Goal: Contribute content

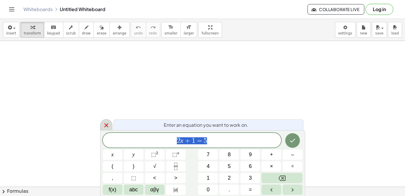
click at [107, 126] on icon at bounding box center [106, 125] width 7 height 7
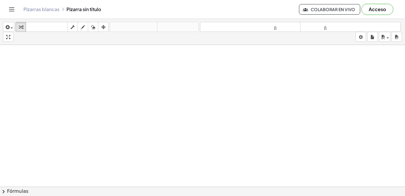
drag, startPoint x: 111, startPoint y: 95, endPoint x: 230, endPoint y: 88, distance: 119.3
click at [85, 28] on icon "button" at bounding box center [83, 27] width 4 height 7
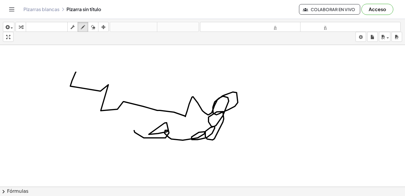
drag, startPoint x: 76, startPoint y: 72, endPoint x: 134, endPoint y: 131, distance: 82.6
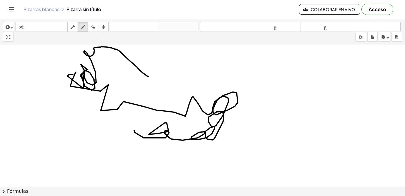
drag, startPoint x: 67, startPoint y: 76, endPoint x: 125, endPoint y: 89, distance: 58.7
drag, startPoint x: 42, startPoint y: 10, endPoint x: 49, endPoint y: 44, distance: 34.5
click at [51, 49] on div "Actividades matemáticas fáciles de comprender Empezar Banco de actividades Trab…" at bounding box center [202, 98] width 405 height 196
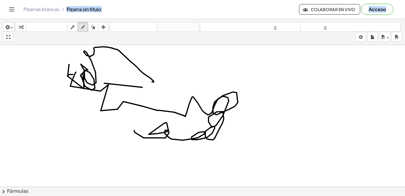
drag, startPoint x: 69, startPoint y: 65, endPoint x: 66, endPoint y: 93, distance: 28.8
drag, startPoint x: 57, startPoint y: 69, endPoint x: 86, endPoint y: 83, distance: 32.7
drag, startPoint x: 150, startPoint y: 64, endPoint x: 148, endPoint y: 77, distance: 13.0
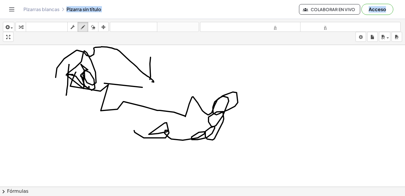
drag, startPoint x: 170, startPoint y: 62, endPoint x: 183, endPoint y: 82, distance: 23.2
drag, startPoint x: 204, startPoint y: 75, endPoint x: 198, endPoint y: 88, distance: 13.6
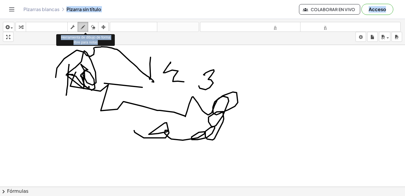
click at [82, 30] on icon "button" at bounding box center [83, 27] width 4 height 7
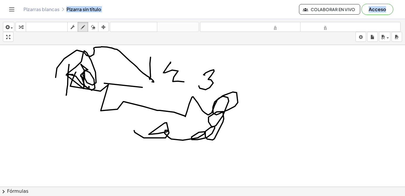
click at [92, 28] on icon "button" at bounding box center [93, 27] width 4 height 7
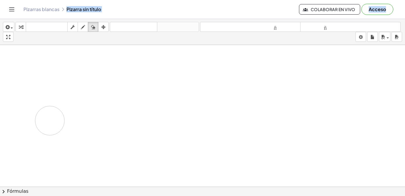
drag, startPoint x: 115, startPoint y: 96, endPoint x: 50, endPoint y: 120, distance: 69.8
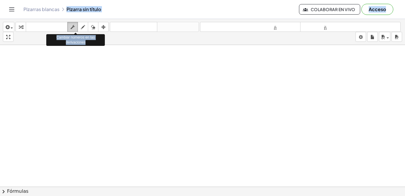
click at [72, 29] on icon "button" at bounding box center [73, 27] width 4 height 7
click at [73, 29] on icon "button" at bounding box center [73, 27] width 4 height 7
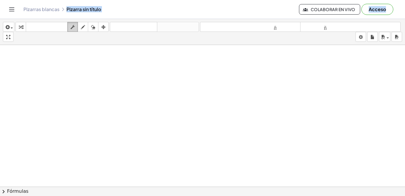
click at [73, 28] on icon "button" at bounding box center [73, 27] width 4 height 7
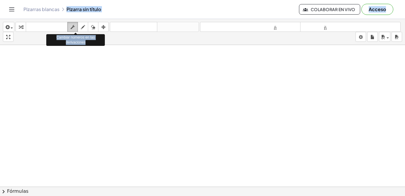
click at [73, 28] on icon "button" at bounding box center [73, 27] width 4 height 7
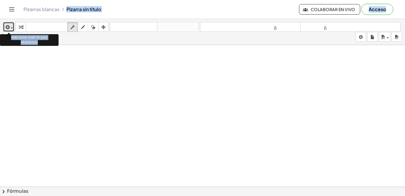
click at [12, 29] on div "button" at bounding box center [8, 26] width 8 height 7
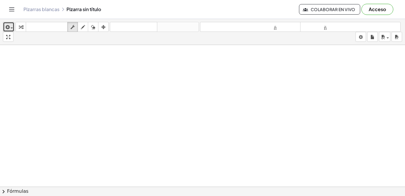
click at [9, 25] on icon "button" at bounding box center [6, 27] width 5 height 7
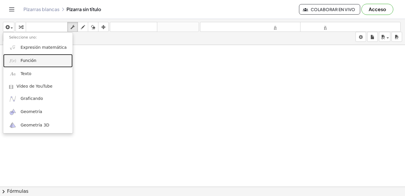
click at [30, 60] on font "Función" at bounding box center [28, 60] width 16 height 5
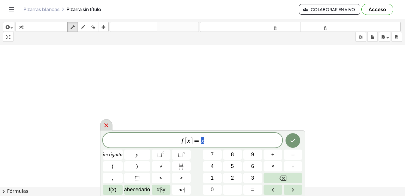
click at [105, 126] on icon at bounding box center [106, 125] width 7 height 7
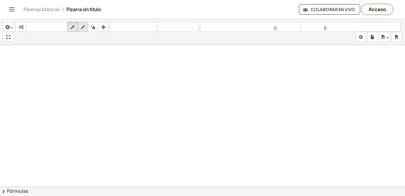
click at [83, 27] on icon "button" at bounding box center [83, 27] width 4 height 7
drag, startPoint x: 15, startPoint y: 58, endPoint x: 23, endPoint y: 50, distance: 11.6
drag, startPoint x: 18, startPoint y: 57, endPoint x: 14, endPoint y: 54, distance: 5.3
drag, startPoint x: 14, startPoint y: 54, endPoint x: 8, endPoint y: 50, distance: 7.5
drag, startPoint x: 32, startPoint y: 180, endPoint x: 31, endPoint y: 142, distance: 37.8
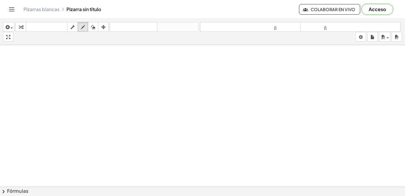
click at [32, 141] on div "insertar Seleccione uno: Expresión matemática Función Texto Vídeo de YouTube Gr…" at bounding box center [202, 107] width 405 height 177
drag, startPoint x: 45, startPoint y: 89, endPoint x: 117, endPoint y: 138, distance: 87.5
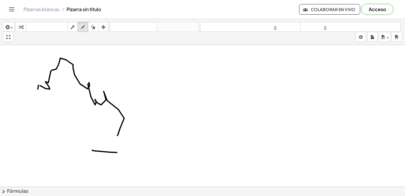
drag, startPoint x: 117, startPoint y: 153, endPoint x: 109, endPoint y: 156, distance: 8.1
drag, startPoint x: 85, startPoint y: 144, endPoint x: 104, endPoint y: 148, distance: 19.2
click at [85, 26] on div "transformar teclado teclado fregar dibujar borrar arreglar" at bounding box center [62, 27] width 93 height 10
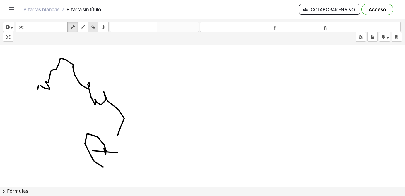
click at [93, 30] on icon "button" at bounding box center [93, 27] width 4 height 7
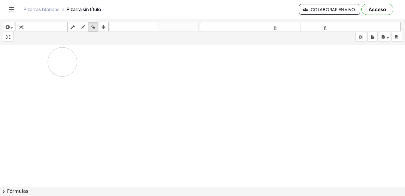
drag, startPoint x: 44, startPoint y: 84, endPoint x: 71, endPoint y: 45, distance: 47.0
click at [85, 26] on icon "button" at bounding box center [83, 27] width 4 height 7
drag, startPoint x: 18, startPoint y: 54, endPoint x: 24, endPoint y: 61, distance: 10.0
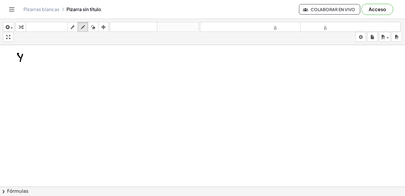
drag, startPoint x: 25, startPoint y: 51, endPoint x: 30, endPoint y: 53, distance: 6.2
drag, startPoint x: 33, startPoint y: 61, endPoint x: 37, endPoint y: 59, distance: 3.9
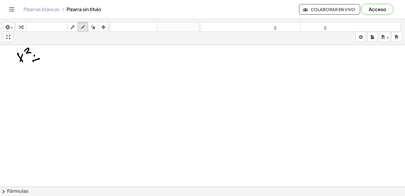
drag, startPoint x: 34, startPoint y: 56, endPoint x: 35, endPoint y: 62, distance: 5.6
drag, startPoint x: 45, startPoint y: 54, endPoint x: 49, endPoint y: 54, distance: 3.3
drag, startPoint x: 43, startPoint y: 57, endPoint x: 47, endPoint y: 59, distance: 4.6
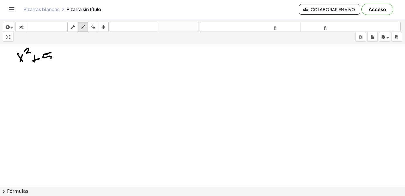
drag, startPoint x: 57, startPoint y: 57, endPoint x: 64, endPoint y: 59, distance: 7.0
drag, startPoint x: 66, startPoint y: 58, endPoint x: 70, endPoint y: 58, distance: 3.5
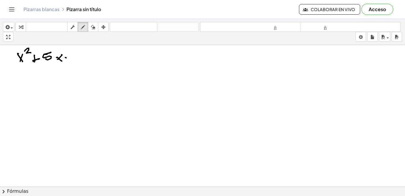
drag, startPoint x: 78, startPoint y: 51, endPoint x: 85, endPoint y: 57, distance: 9.1
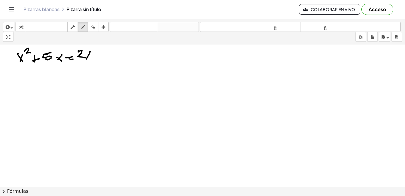
drag, startPoint x: 89, startPoint y: 54, endPoint x: 92, endPoint y: 56, distance: 3.8
